Goal: Task Accomplishment & Management: Complete application form

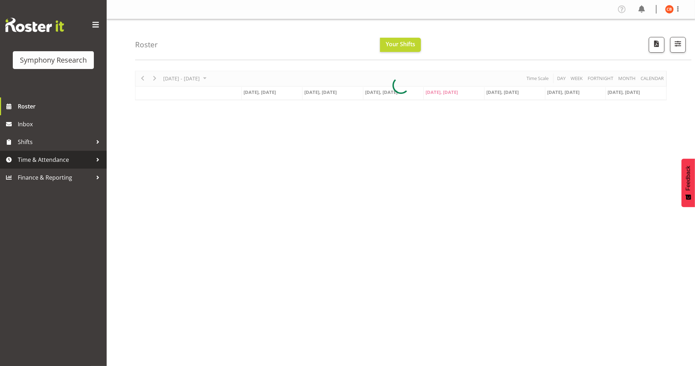
click at [39, 158] on span "Time & Attendance" at bounding box center [55, 159] width 75 height 11
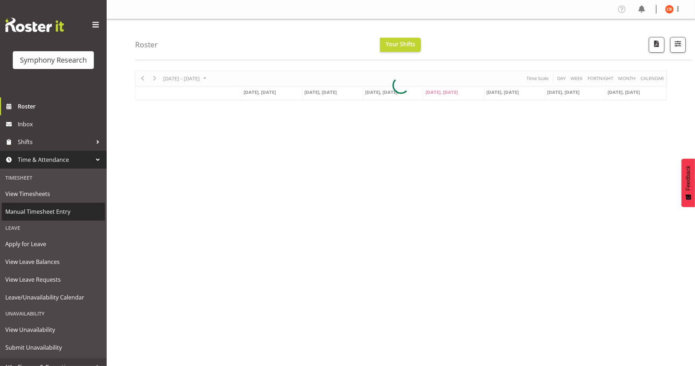
click at [35, 211] on span "Manual Timesheet Entry" at bounding box center [53, 211] width 96 height 11
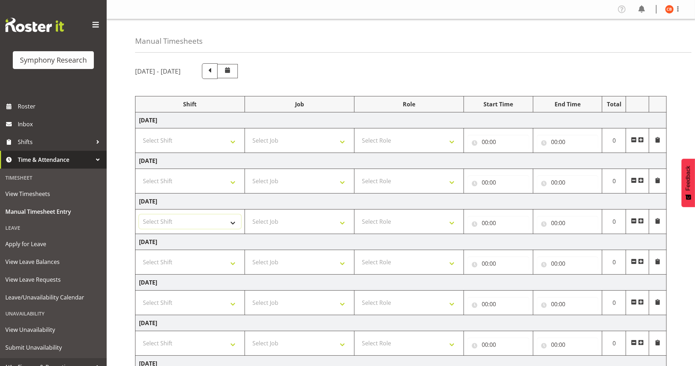
click at [223, 217] on select "Select Shift !!Weekend Residential (Roster IT Shift Label) *Business 9/10am ~ 4…" at bounding box center [190, 221] width 102 height 14
select select "26078"
click at [139, 214] on select "Select Shift !!Weekend Residential (Roster IT Shift Label) *Business 9/10am ~ 4…" at bounding box center [190, 221] width 102 height 14
click at [297, 226] on select "Select Job 550060 IF Admin 553492 World Poll Aus Wave 2 Main 2025 553493 World …" at bounding box center [299, 221] width 102 height 14
select select "10242"
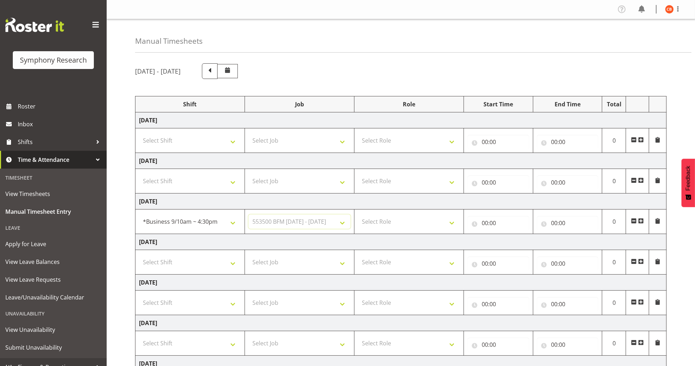
click at [248, 214] on select "Select Job 550060 IF Admin 553492 World Poll Aus Wave 2 Main 2025 553493 World …" at bounding box center [299, 221] width 102 height 14
click at [389, 223] on select "Select Role Briefing Interviewing" at bounding box center [409, 221] width 102 height 14
select select "47"
click at [358, 214] on select "Select Role Briefing Interviewing" at bounding box center [409, 221] width 102 height 14
click at [485, 220] on input "00:00" at bounding box center [498, 223] width 62 height 14
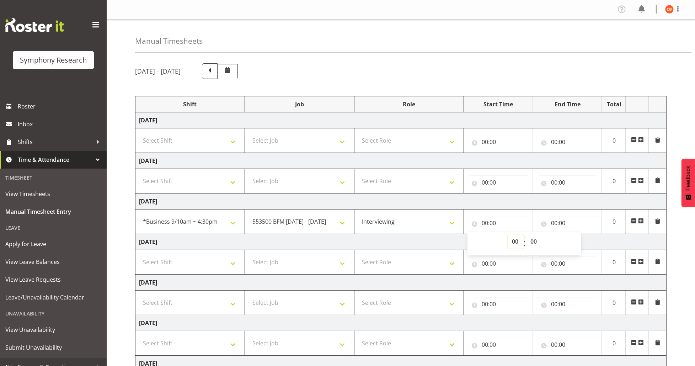
click at [516, 241] on select "00 01 02 03 04 05 06 07 08 09 10 11 12 13 14 15 16 17 18 19 20 21 22 23" at bounding box center [516, 241] width 16 height 14
select select "10"
type input "10:00"
click at [533, 240] on select "00 01 02 03 04 05 06 07 08 09 10 11 12 13 14 15 16 17 18 19 20 21 22 23 24 25 2…" at bounding box center [534, 241] width 16 height 14
select select "30"
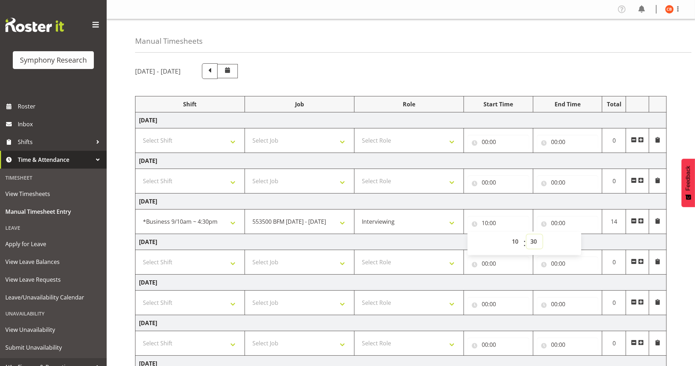
type input "10:30"
click at [555, 223] on input "00:00" at bounding box center [567, 223] width 62 height 14
click at [586, 240] on select "00 01 02 03 04 05 06 07 08 09 10 11 12 13 14 15 16 17 18 19 20 21 22 23" at bounding box center [585, 241] width 16 height 14
select select "14"
type input "14:00"
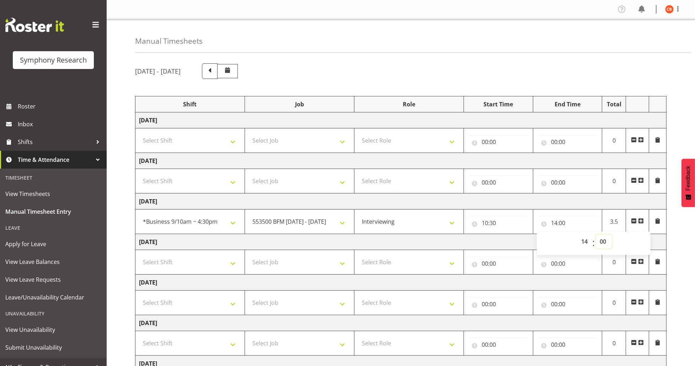
click at [602, 238] on select "00 01 02 03 04 05 06 07 08 09 10 11 12 13 14 15 16 17 18 19 20 21 22 23 24 25 2…" at bounding box center [603, 241] width 16 height 14
select select "30"
type input "14:30"
click at [602, 239] on select "00 01 02 03 04 05 06 07 08 09 10 11 12 13 14 15 16 17 18 19 20 21 22 23 24 25 2…" at bounding box center [603, 241] width 16 height 14
click at [682, 237] on div "August 18th - August 24th 2025 Shift Job Role Start Time End Time Total Monday …" at bounding box center [415, 247] width 560 height 378
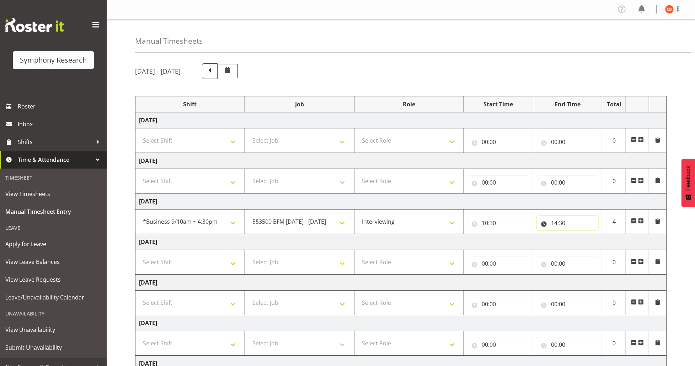
click at [554, 224] on input "14:30" at bounding box center [567, 223] width 62 height 14
click at [585, 242] on select "00 01 02 03 04 05 06 07 08 09 10 11 12 13 14 15 16 17 18 19 20 21 22 23" at bounding box center [585, 241] width 16 height 14
select select "15"
type input "15:30"
click at [585, 242] on select "00 01 02 03 04 05 06 07 08 09 10 11 12 13 14 15 16 17 18 19 20 21 22 23" at bounding box center [585, 241] width 16 height 14
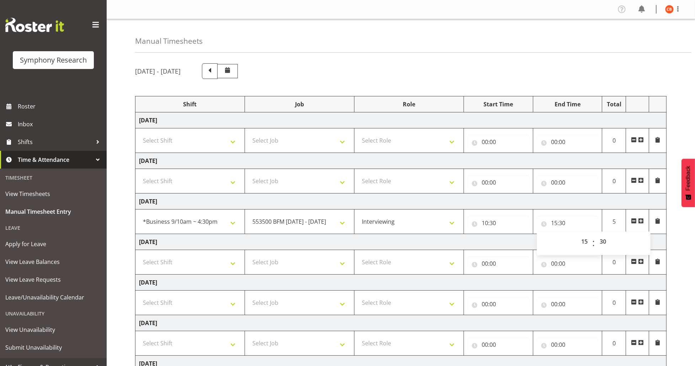
click at [674, 243] on div "August 18th - August 24th 2025 Shift Job Role Start Time End Time Total Monday …" at bounding box center [415, 247] width 560 height 378
click at [563, 223] on input "15:30" at bounding box center [567, 223] width 62 height 14
click at [601, 239] on select "00 01 02 03 04 05 06 07 08 09 10 11 12 13 14 15 16 17 18 19 20 21 22 23 24 25 2…" at bounding box center [603, 241] width 16 height 14
select select "0"
type input "15:00"
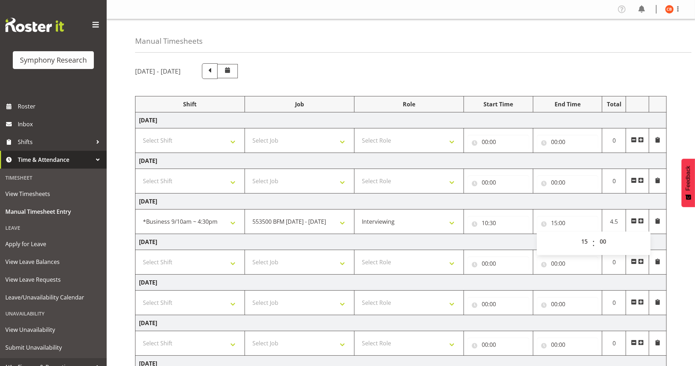
click at [689, 242] on div "August 18th - August 24th 2025 Shift Job Role Start Time End Time Total Monday …" at bounding box center [415, 247] width 560 height 378
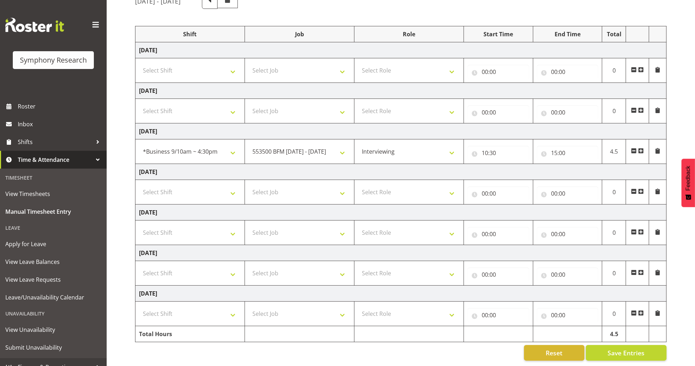
scroll to position [77, 0]
click at [617, 348] on span "Save Entries" at bounding box center [625, 352] width 37 height 9
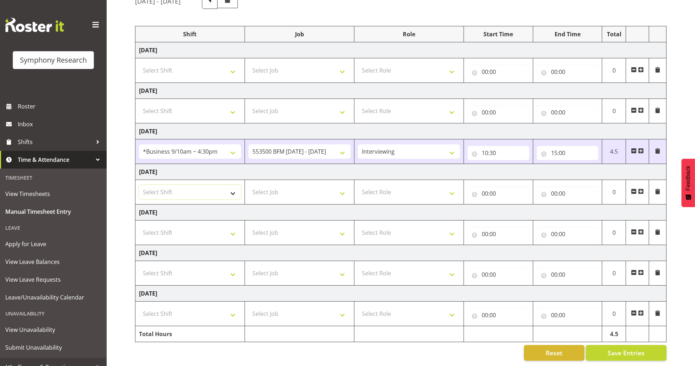
click at [199, 185] on select "Select Shift !!Weekend Residential (Roster IT Shift Label) *Business 9/10am ~ 4…" at bounding box center [190, 192] width 102 height 14
select select "26078"
click at [139, 185] on select "Select Shift !!Weekend Residential (Roster IT Shift Label) *Business 9/10am ~ 4…" at bounding box center [190, 192] width 102 height 14
click at [303, 188] on select "Select Job 550060 IF Admin 553492 World Poll Aus Wave 2 Main 2025 553493 World …" at bounding box center [299, 192] width 102 height 14
select select "10242"
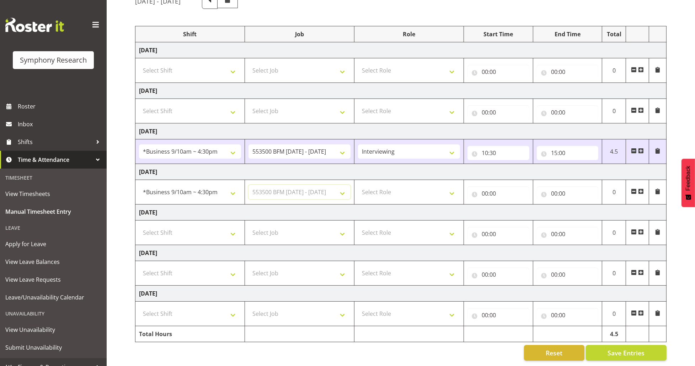
click at [248, 185] on select "Select Job 550060 IF Admin 553492 World Poll Aus Wave 2 Main 2025 553493 World …" at bounding box center [299, 192] width 102 height 14
click at [411, 186] on select "Select Role Briefing Interviewing" at bounding box center [409, 192] width 102 height 14
select select "47"
click at [358, 185] on select "Select Role Briefing Interviewing" at bounding box center [409, 192] width 102 height 14
click at [487, 186] on input "00:00" at bounding box center [498, 193] width 62 height 14
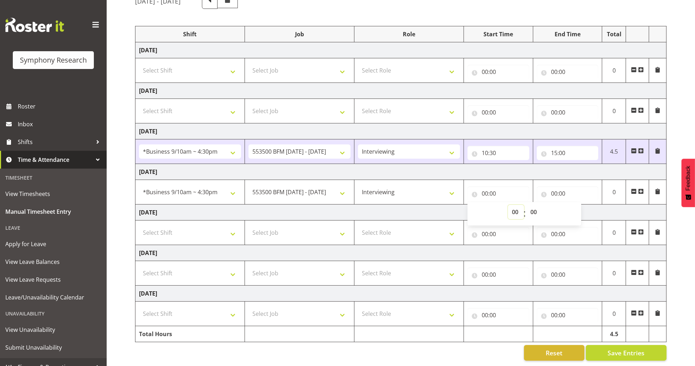
click at [517, 205] on select "00 01 02 03 04 05 06 07 08 09 10 11 12 13 14 15 16 17 18 19 20 21 22 23" at bounding box center [516, 212] width 16 height 14
select select "10"
type input "10:00"
click at [533, 206] on select "00 01 02 03 04 05 06 07 08 09 10 11 12 13 14 15 16 17 18 19 20 21 22 23 24 25 2…" at bounding box center [534, 212] width 16 height 14
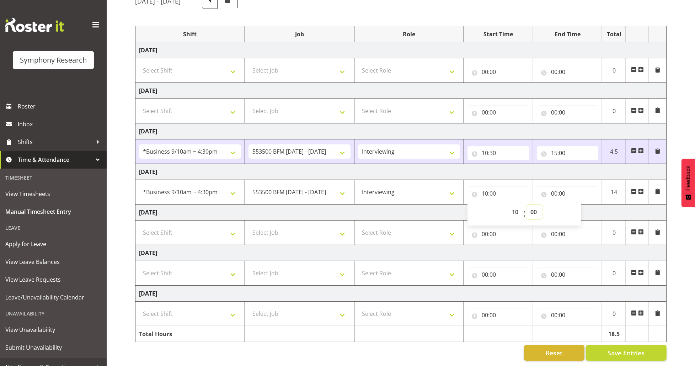
select select "30"
type input "10:30"
click at [553, 186] on input "00:00" at bounding box center [567, 193] width 62 height 14
click at [554, 186] on input "00:00" at bounding box center [567, 193] width 62 height 14
click at [553, 186] on input "00:00" at bounding box center [567, 193] width 62 height 14
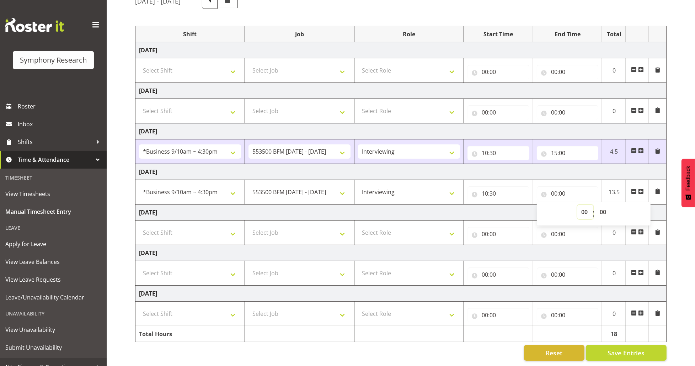
click at [587, 206] on select "00 01 02 03 04 05 06 07 08 09 10 11 12 13 14 15 16 17 18 19 20 21 22 23" at bounding box center [585, 212] width 16 height 14
select select "15"
type input "15:00"
click at [672, 192] on div "August 18th - August 24th 2025 Shift Job Role Start Time End Time Total Monday …" at bounding box center [415, 177] width 560 height 378
click at [634, 348] on span "Save Entries" at bounding box center [625, 352] width 37 height 9
